Goal: Task Accomplishment & Management: Use online tool/utility

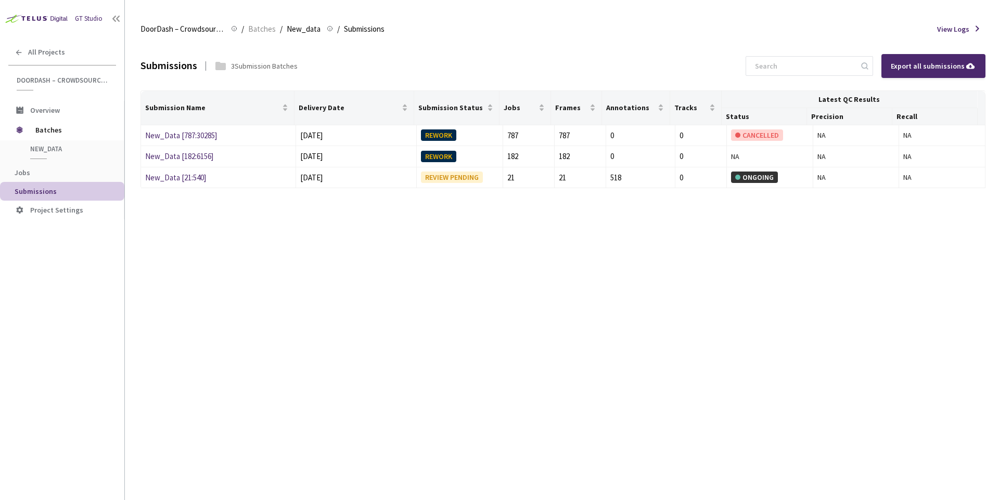
click at [304, 228] on div "Submissions 3 Submission Batches Export all submissions Submission Name Deliver…" at bounding box center [562, 271] width 845 height 459
click at [171, 178] on link "New_Data [21:540]" at bounding box center [175, 178] width 61 height 10
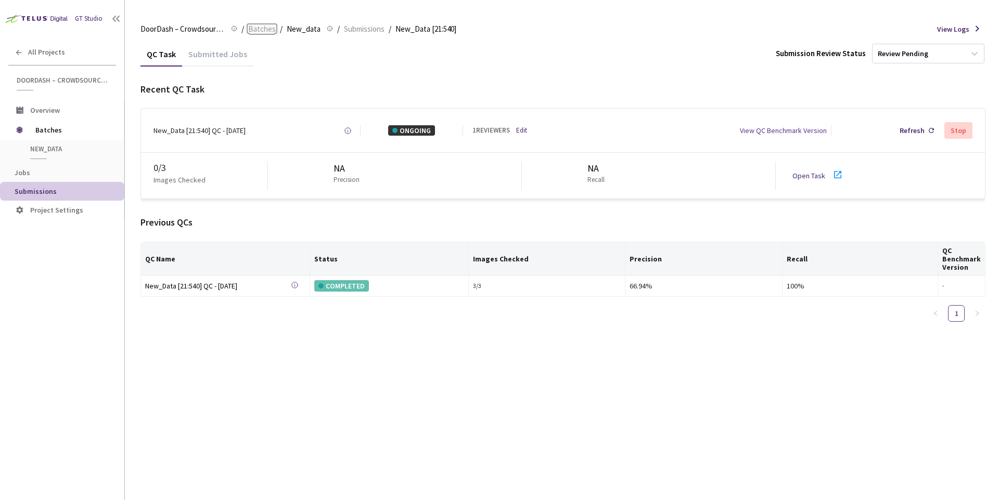
click at [270, 31] on span "Batches" at bounding box center [262, 29] width 28 height 12
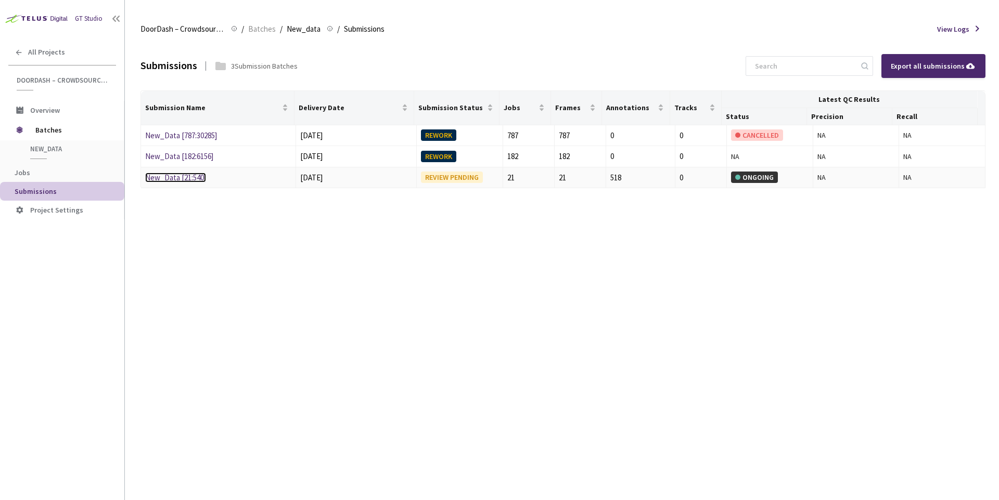
click at [191, 180] on link "New_Data [21:540]" at bounding box center [175, 178] width 61 height 10
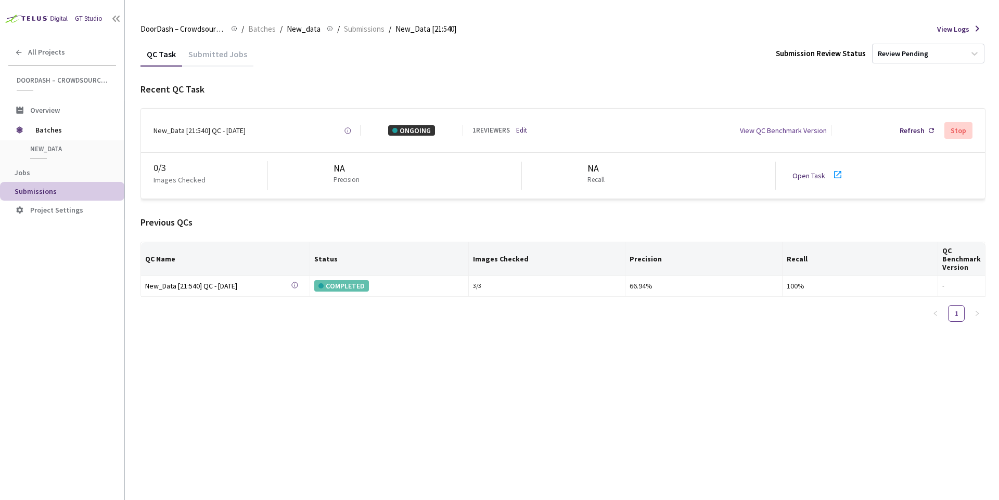
click at [181, 135] on div "New_Data [21:540] QC - [DATE]" at bounding box center [199, 130] width 92 height 10
click at [207, 62] on div "Submitted Jobs" at bounding box center [217, 58] width 71 height 18
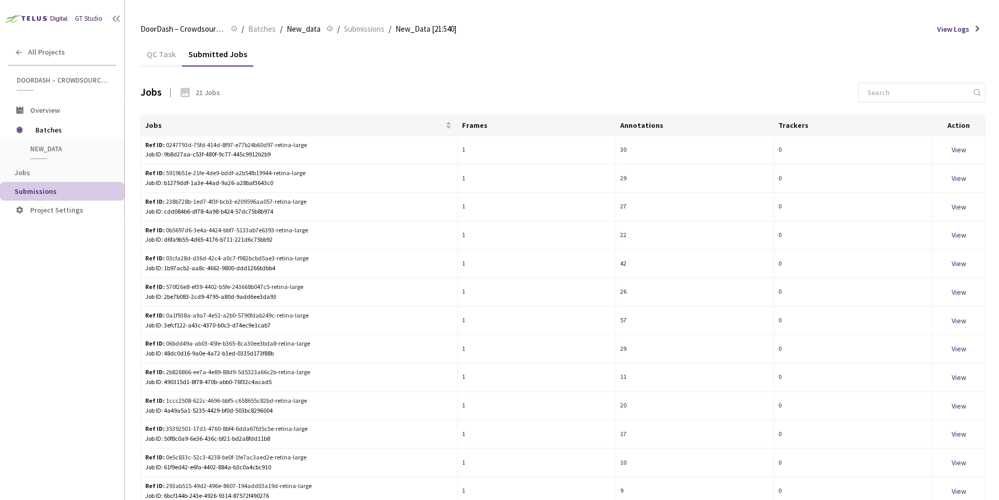
click at [163, 60] on div "QC Task" at bounding box center [161, 58] width 42 height 18
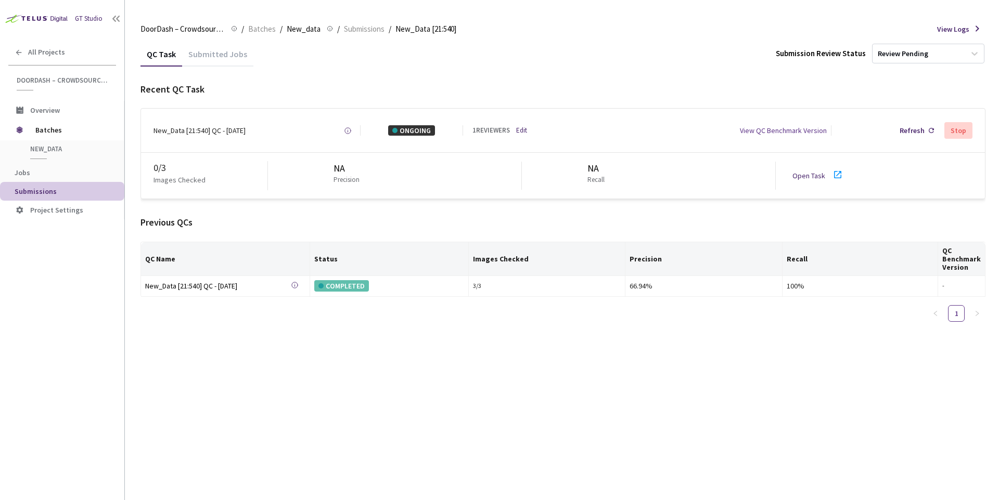
click at [189, 60] on div "Submitted Jobs" at bounding box center [217, 58] width 71 height 18
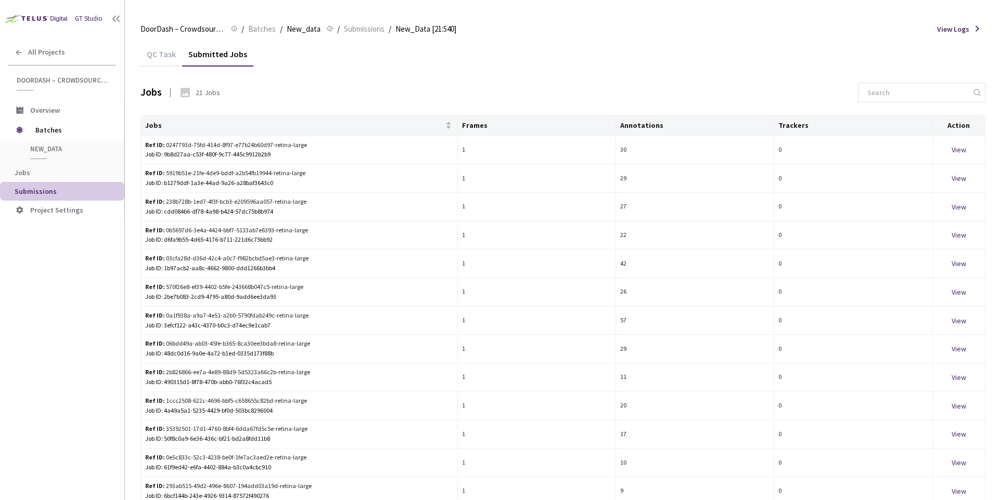
click at [70, 146] on span "New_data" at bounding box center [68, 149] width 77 height 9
click at [50, 135] on span "Batches" at bounding box center [70, 130] width 71 height 21
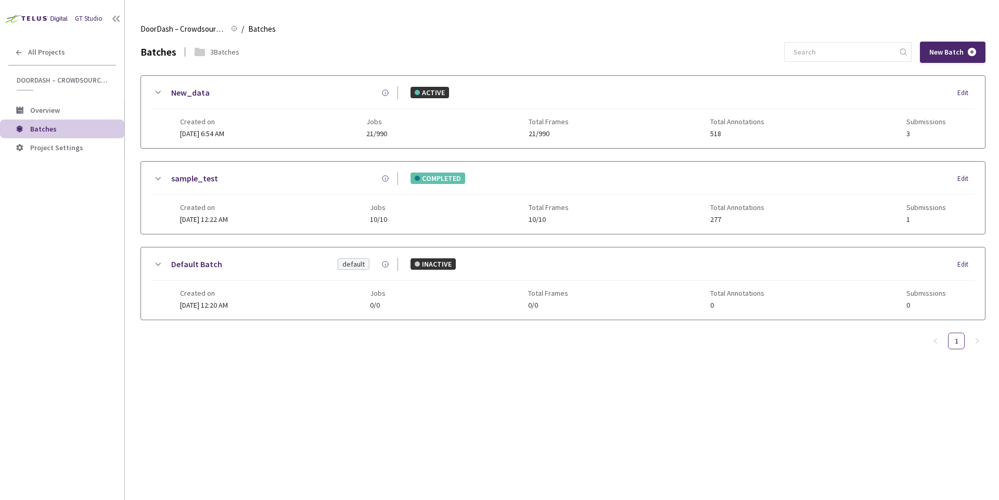
click at [202, 272] on div "Default Batch default INACTIVE Edit" at bounding box center [562, 269] width 823 height 23
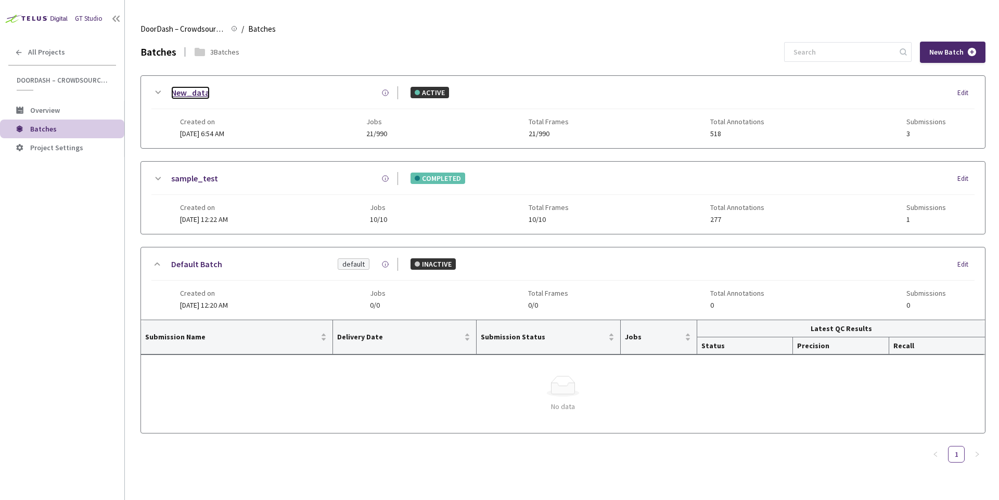
click at [193, 93] on link "New_data" at bounding box center [190, 92] width 38 height 13
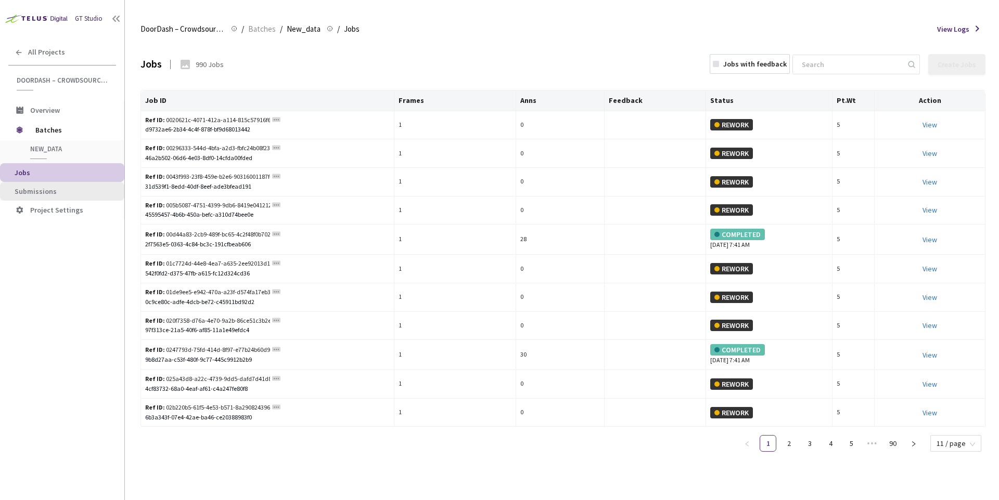
click at [57, 192] on span "Submissions" at bounding box center [65, 191] width 101 height 9
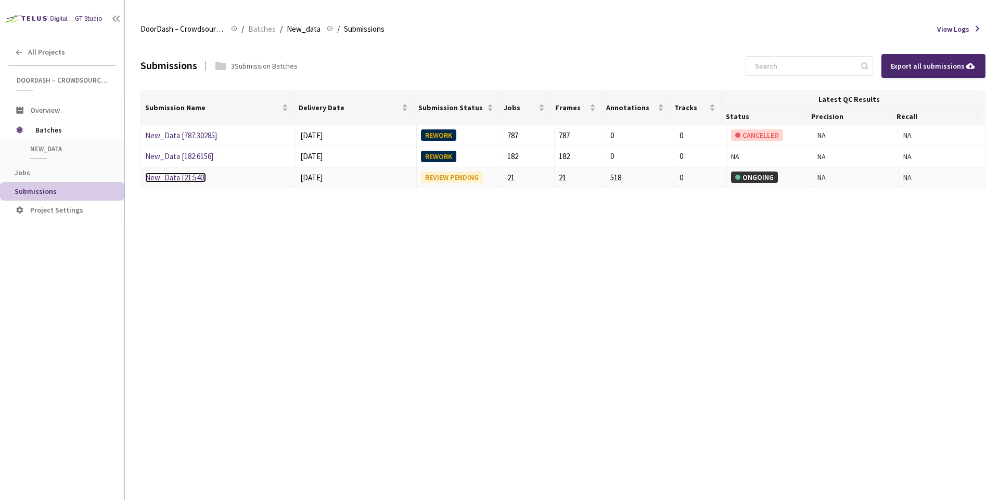
click at [192, 180] on link "New_Data [21:540]" at bounding box center [175, 178] width 61 height 10
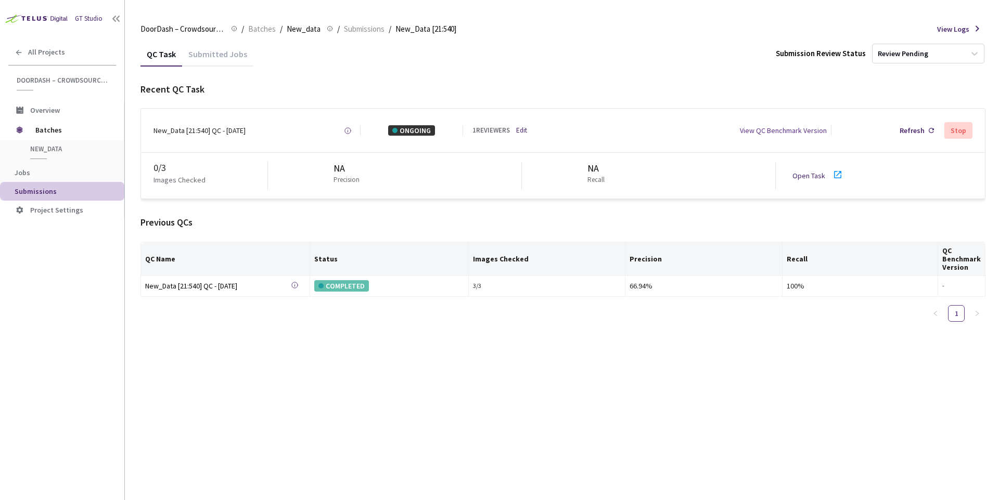
click at [525, 132] on link "Edit" at bounding box center [521, 131] width 11 height 10
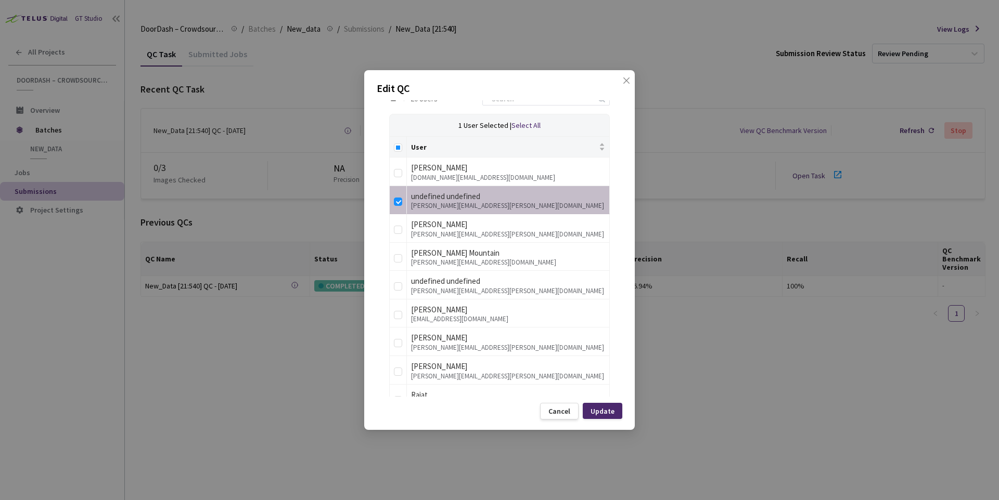
scroll to position [143, 0]
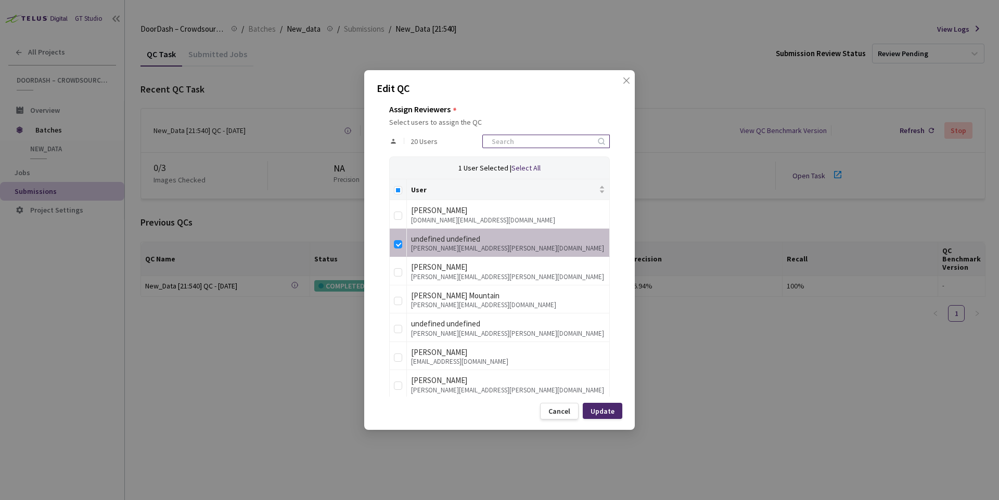
click at [528, 139] on input at bounding box center [540, 141] width 111 height 12
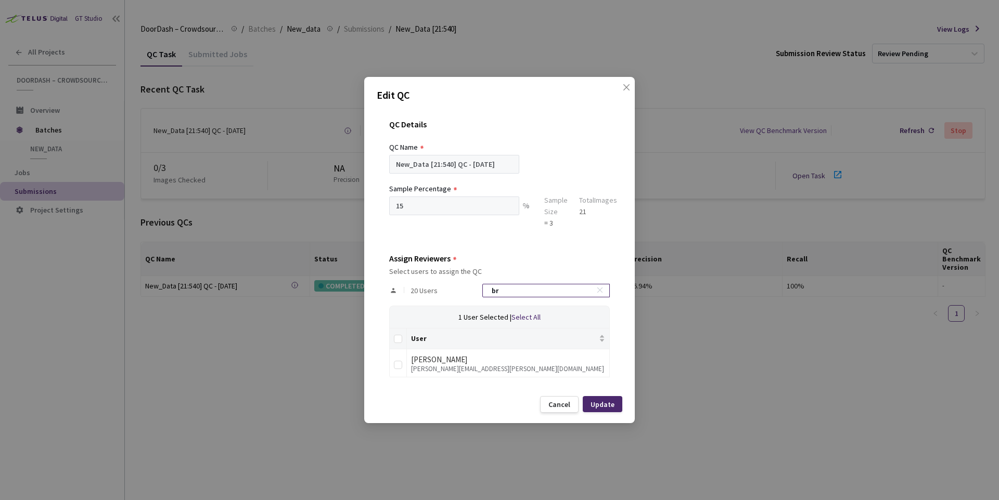
scroll to position [0, 0]
type input "[PERSON_NAME]"
click at [392, 363] on td at bounding box center [398, 364] width 17 height 29
click at [397, 365] on input "checkbox" at bounding box center [398, 365] width 8 height 8
checkbox input "true"
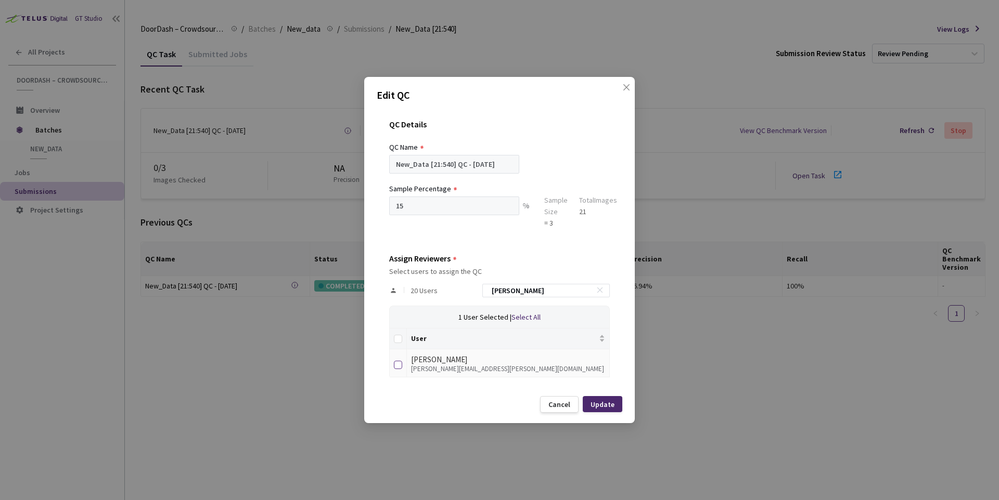
checkbox input "true"
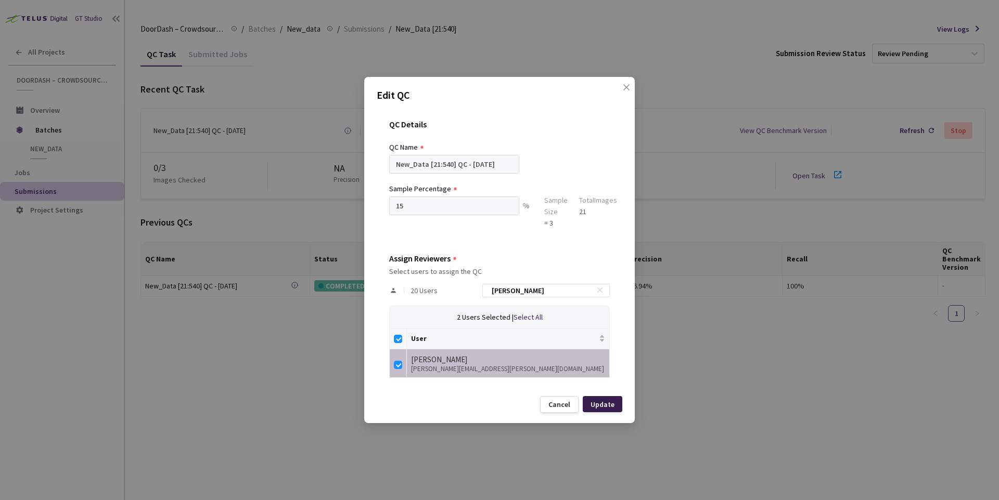
click at [602, 411] on div "Update" at bounding box center [603, 404] width 40 height 16
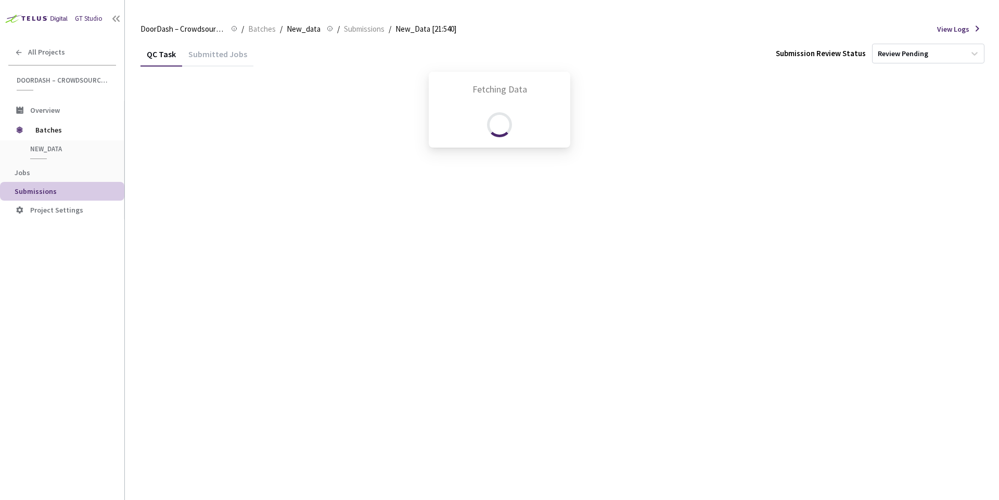
click at [528, 130] on div "Fetching Data" at bounding box center [499, 109] width 117 height 55
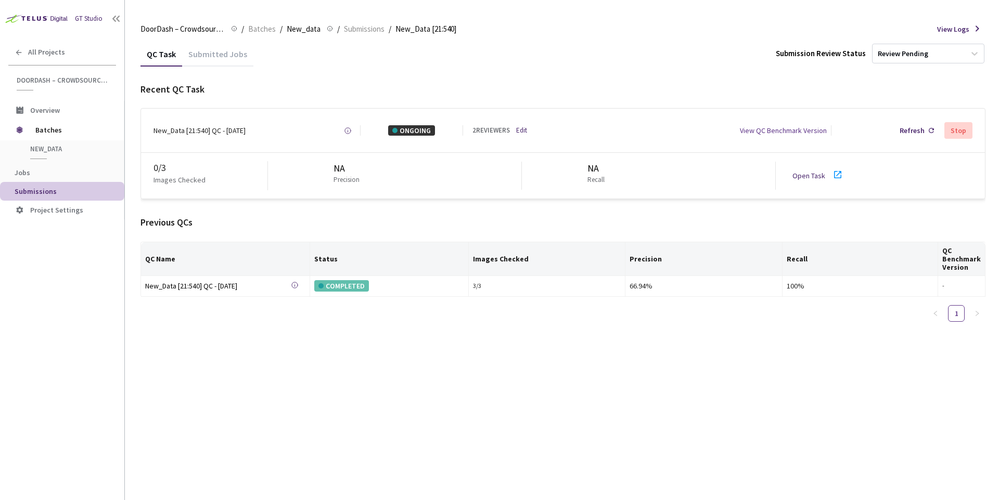
click at [525, 132] on link "Edit" at bounding box center [521, 131] width 11 height 10
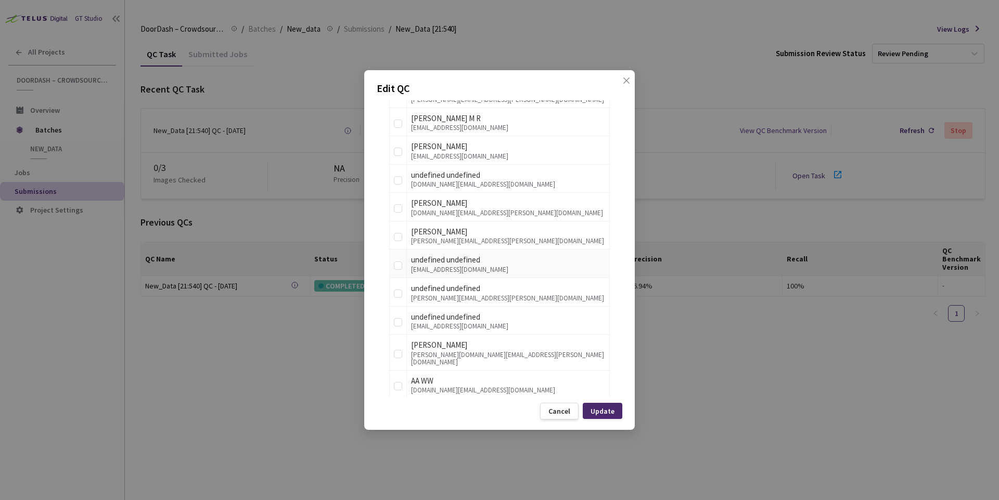
scroll to position [526, 0]
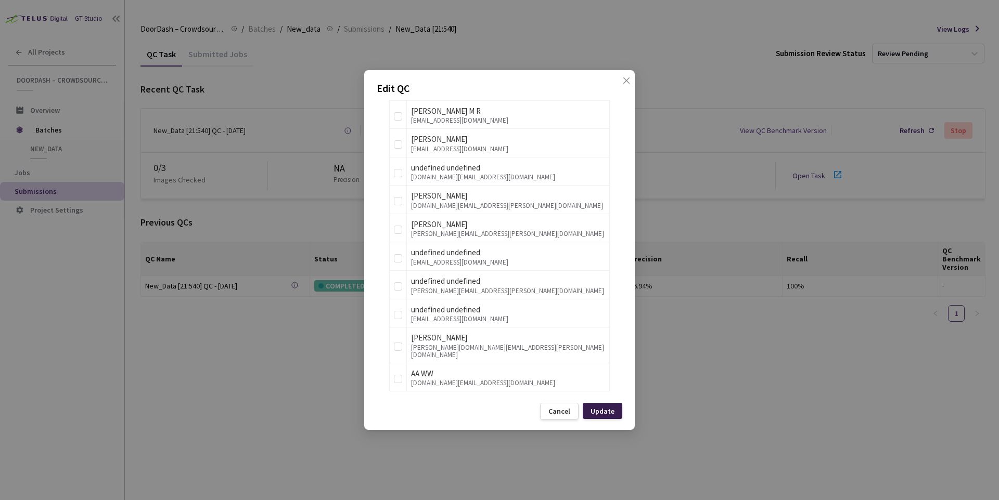
click at [604, 409] on div "Update" at bounding box center [602, 411] width 24 height 8
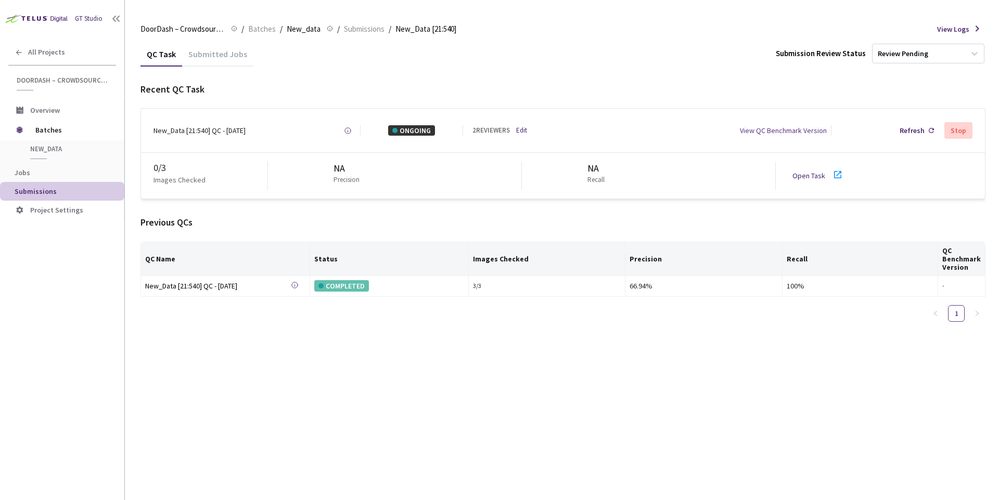
click at [584, 357] on div "QC Task Submitted Jobs Submission Review Status Review Pending Recent QC Task N…" at bounding box center [562, 271] width 845 height 459
